Goal: Transaction & Acquisition: Purchase product/service

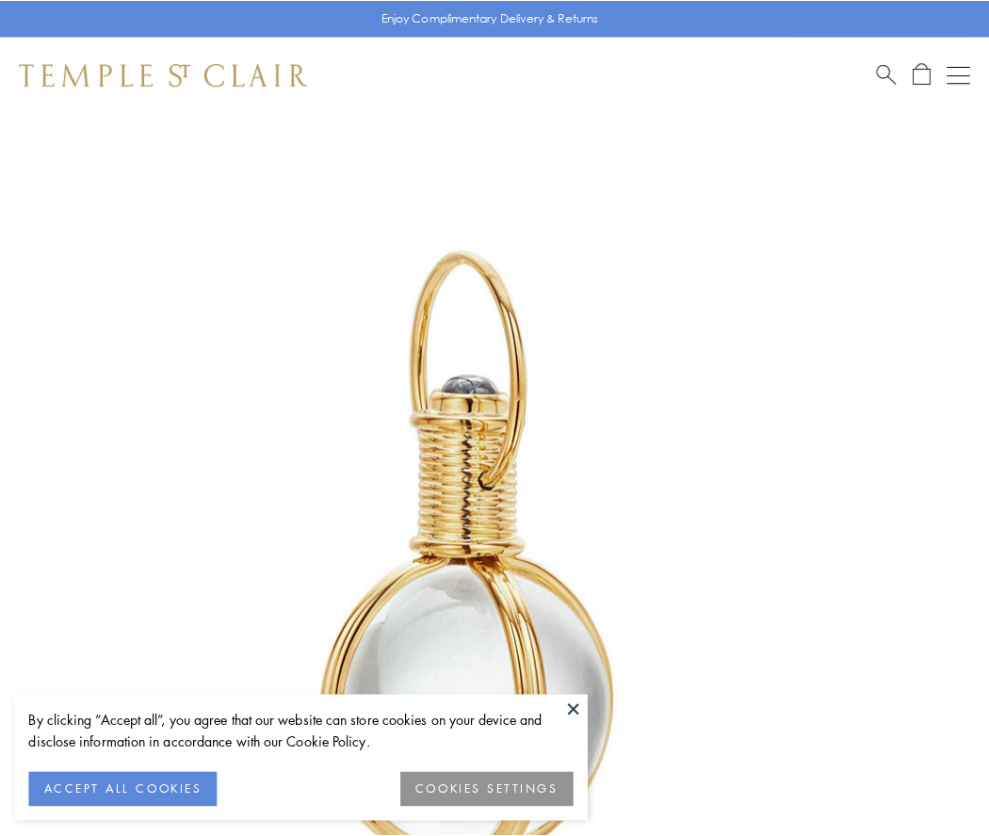
scroll to position [492, 0]
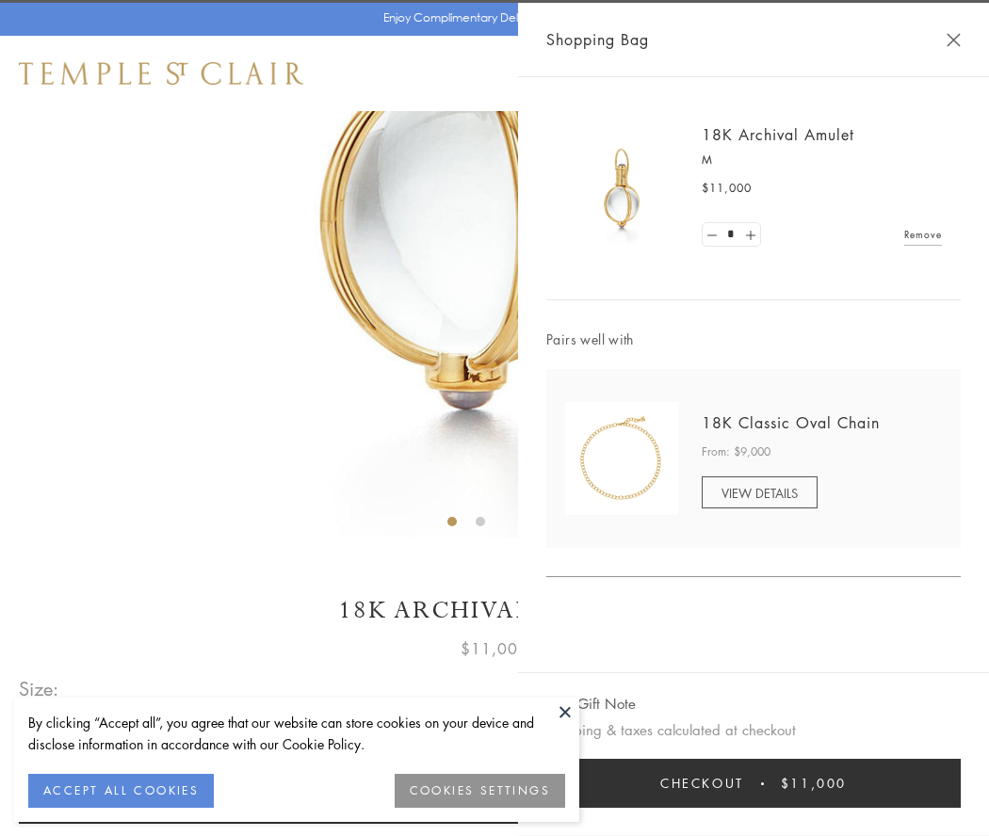
click at [754, 784] on button "Checkout $11,000" at bounding box center [753, 783] width 414 height 49
